Goal: Information Seeking & Learning: Learn about a topic

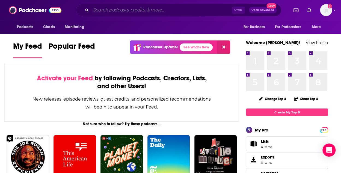
click at [188, 10] on input "Search podcasts, credits, & more..." at bounding box center [161, 10] width 141 height 9
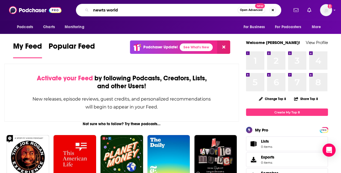
type input "newts world"
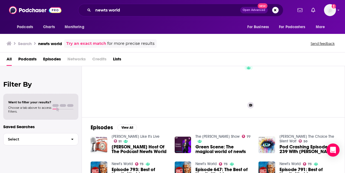
scroll to position [26, 0]
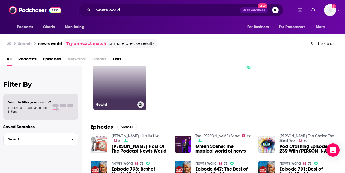
click at [117, 93] on link "Newts!" at bounding box center [119, 83] width 53 height 53
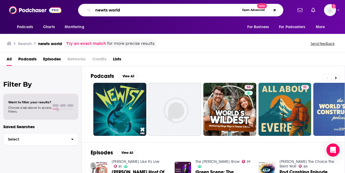
click at [106, 11] on input "newts world" at bounding box center [166, 10] width 147 height 9
type input "newt's world"
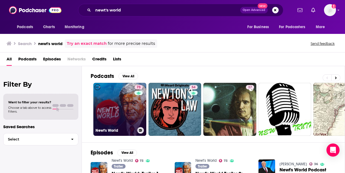
click at [118, 107] on link "73 Newt's World" at bounding box center [119, 109] width 53 height 53
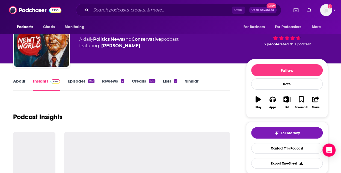
scroll to position [27, 0]
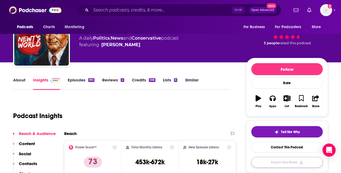
click at [276, 161] on button "Export One-Sheet" at bounding box center [287, 162] width 72 height 11
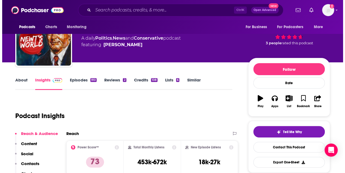
scroll to position [0, 0]
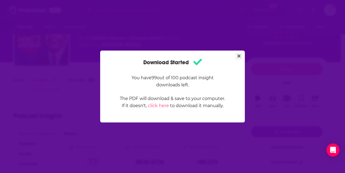
click at [241, 56] on button "Close" at bounding box center [239, 56] width 7 height 7
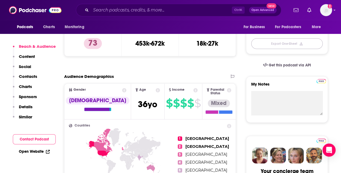
scroll to position [148, 0]
